Goal: Task Accomplishment & Management: Use online tool/utility

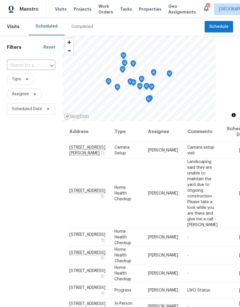
click at [142, 11] on span "Properties" at bounding box center [150, 9] width 22 height 6
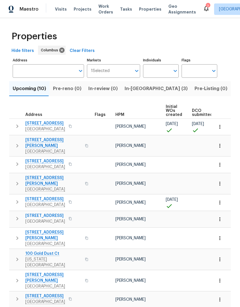
click at [133, 91] on span "In-reno (3)" at bounding box center [155, 89] width 63 height 8
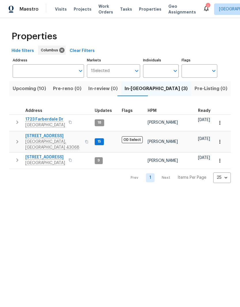
click at [34, 134] on span "7287 Candlestone Dr" at bounding box center [53, 136] width 56 height 6
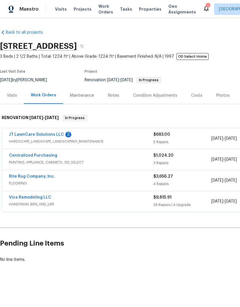
click at [221, 97] on div "Photos" at bounding box center [223, 96] width 14 height 6
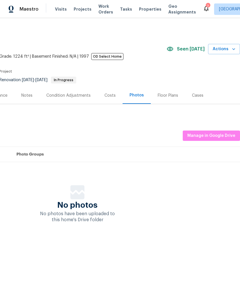
scroll to position [0, 85]
click at [224, 137] on span "Manage in Google Drive" at bounding box center [211, 135] width 48 height 7
click at [217, 139] on span "Manage in Google Drive" at bounding box center [211, 135] width 48 height 7
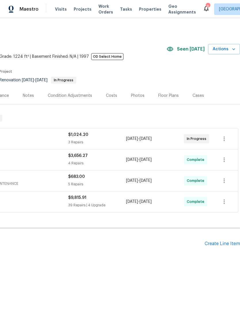
scroll to position [0, 85]
click at [226, 49] on span "Actions" at bounding box center [223, 49] width 23 height 7
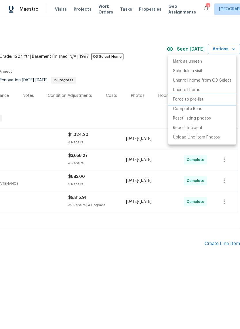
click at [197, 100] on p "Force to pre-list" at bounding box center [188, 100] width 30 height 6
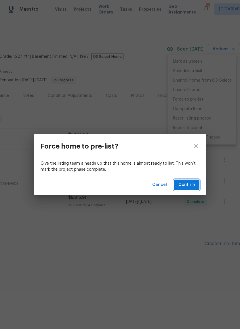
click at [187, 184] on span "Confirm" at bounding box center [186, 184] width 16 height 7
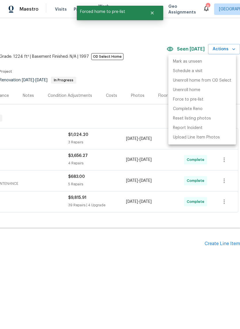
click at [231, 171] on div at bounding box center [120, 164] width 240 height 329
